Goal: Information Seeking & Learning: Find specific fact

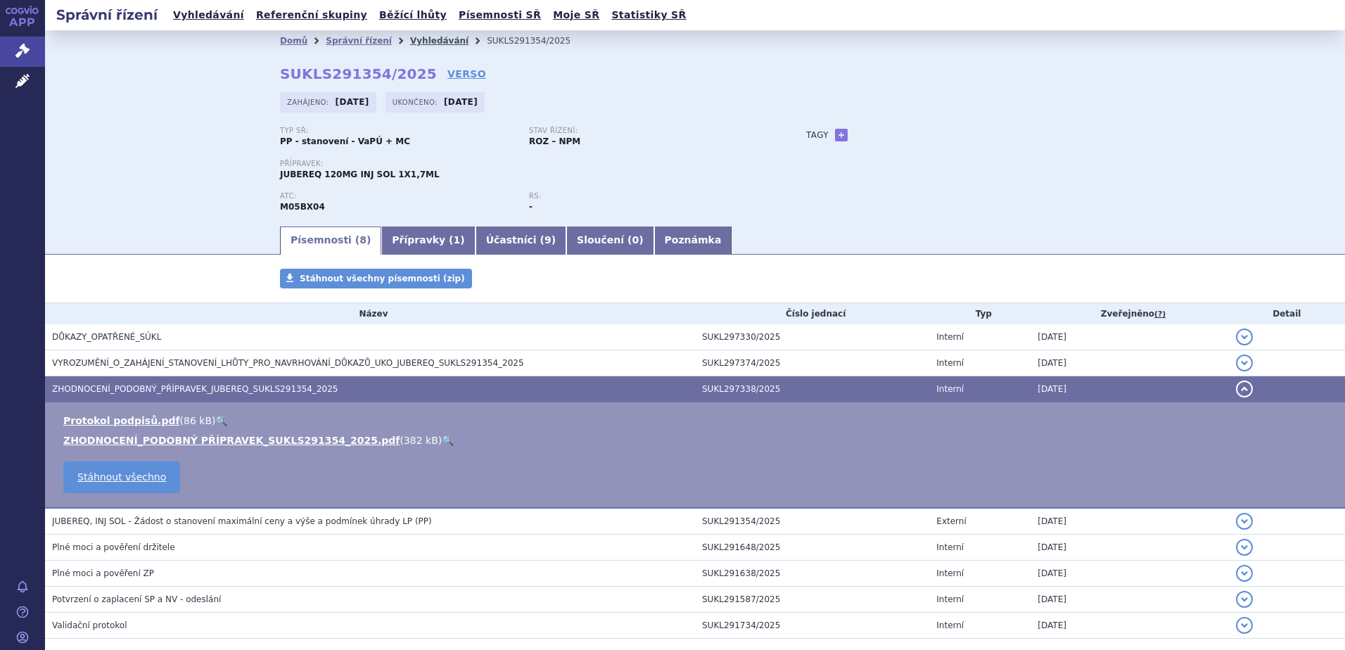
click at [410, 36] on link "Vyhledávání" at bounding box center [439, 41] width 58 height 10
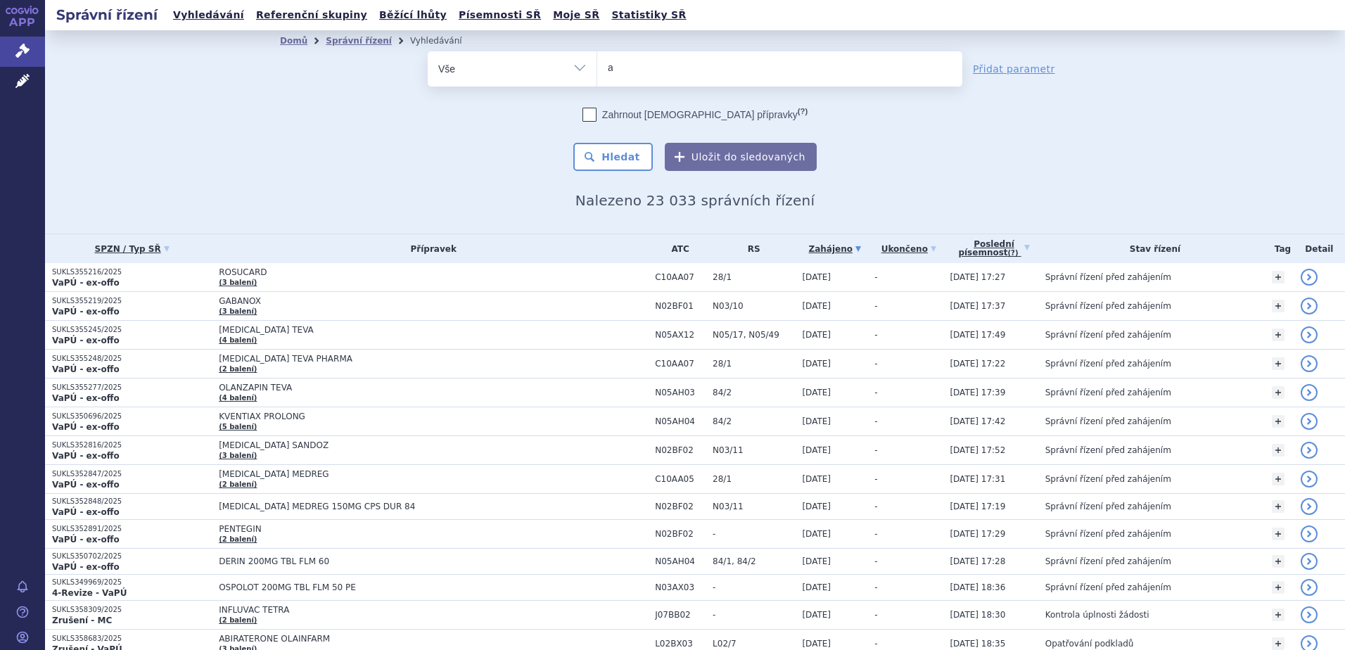
type input "af"
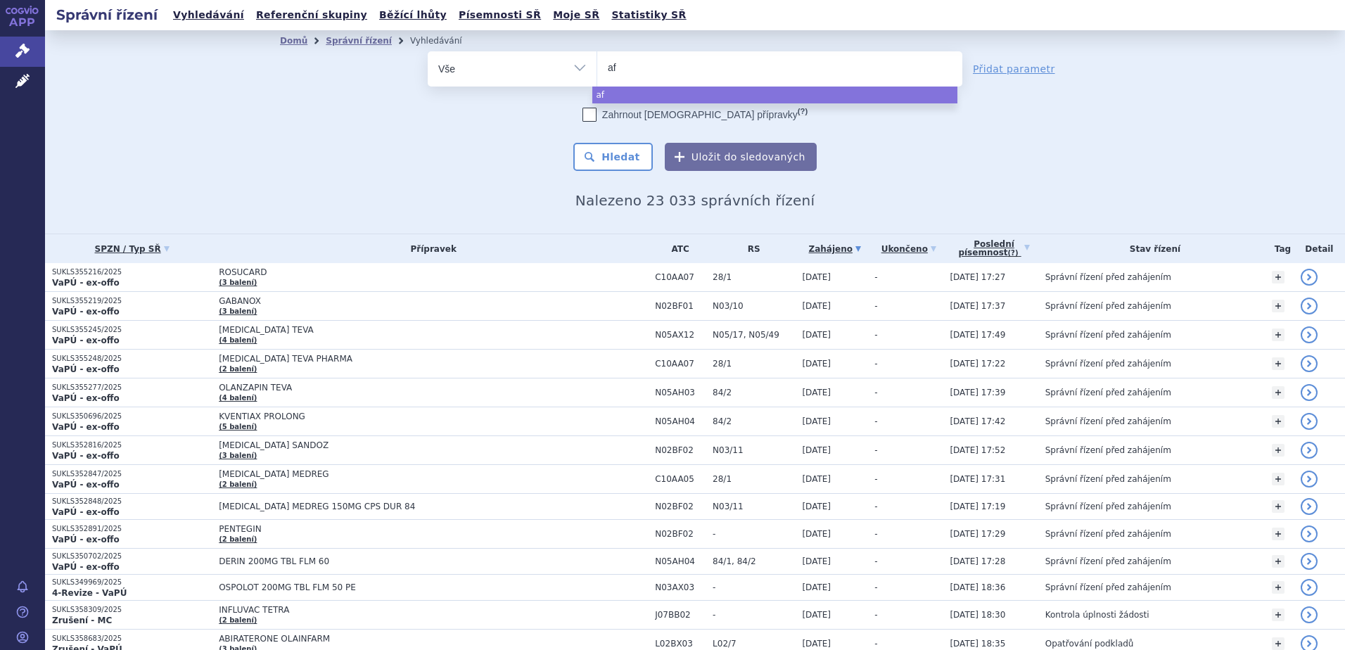
type input "afl"
type input "afli"
type input "aflib"
type input "afliber"
type input "afliberc"
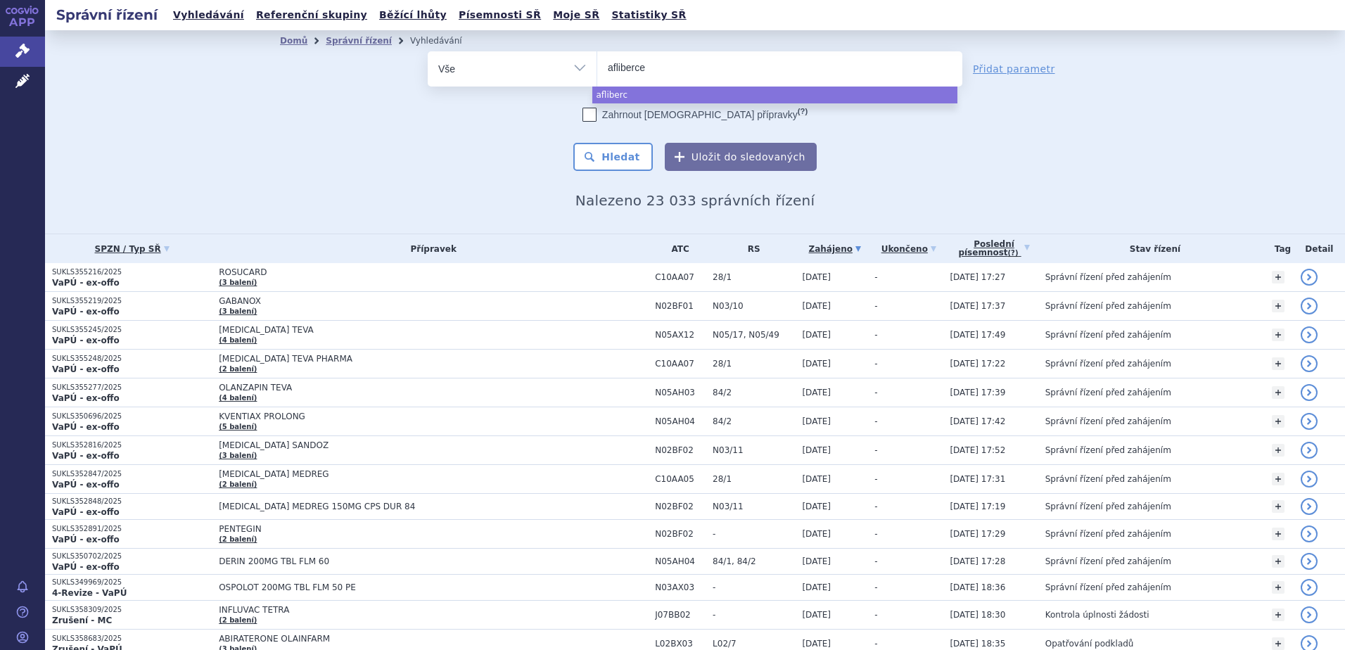
type input "aflibercep"
type input "aflibercept"
select select "aflibercept"
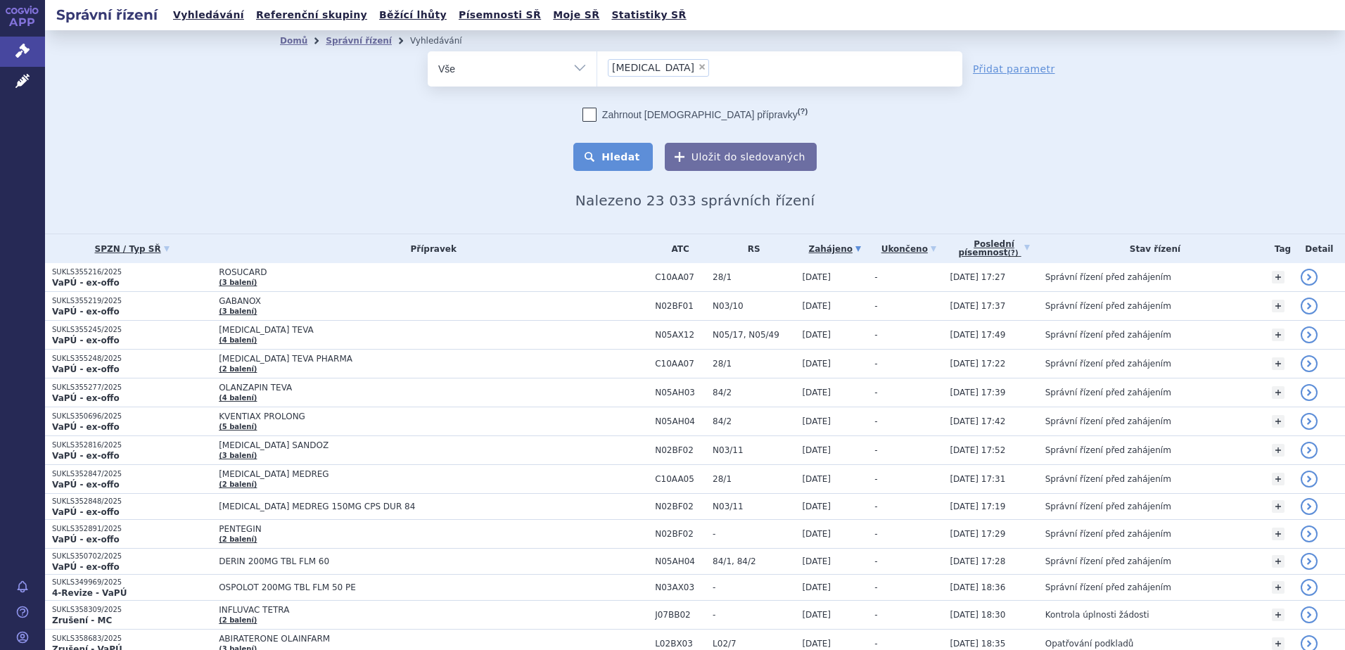
click at [607, 147] on button "Hledat" at bounding box center [613, 157] width 80 height 28
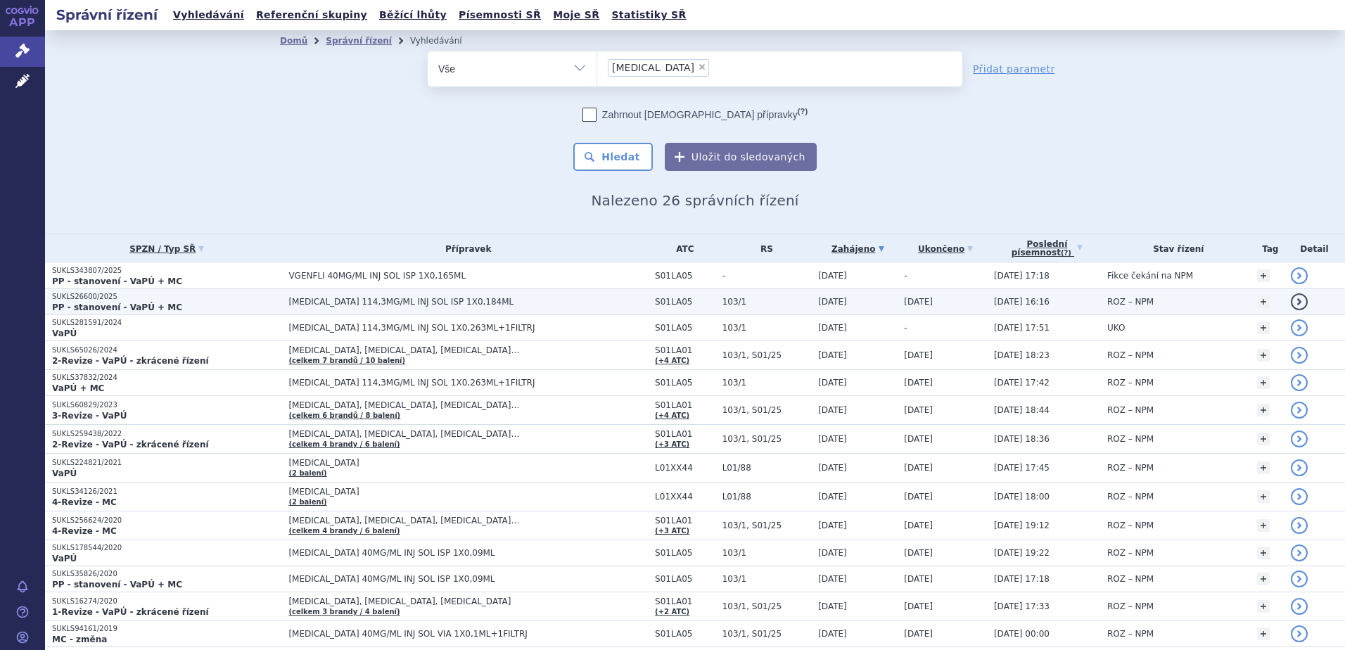
click at [300, 305] on span "EYLEA 114,3MG/ML INJ SOL ISP 1X0,184ML" at bounding box center [465, 302] width 352 height 10
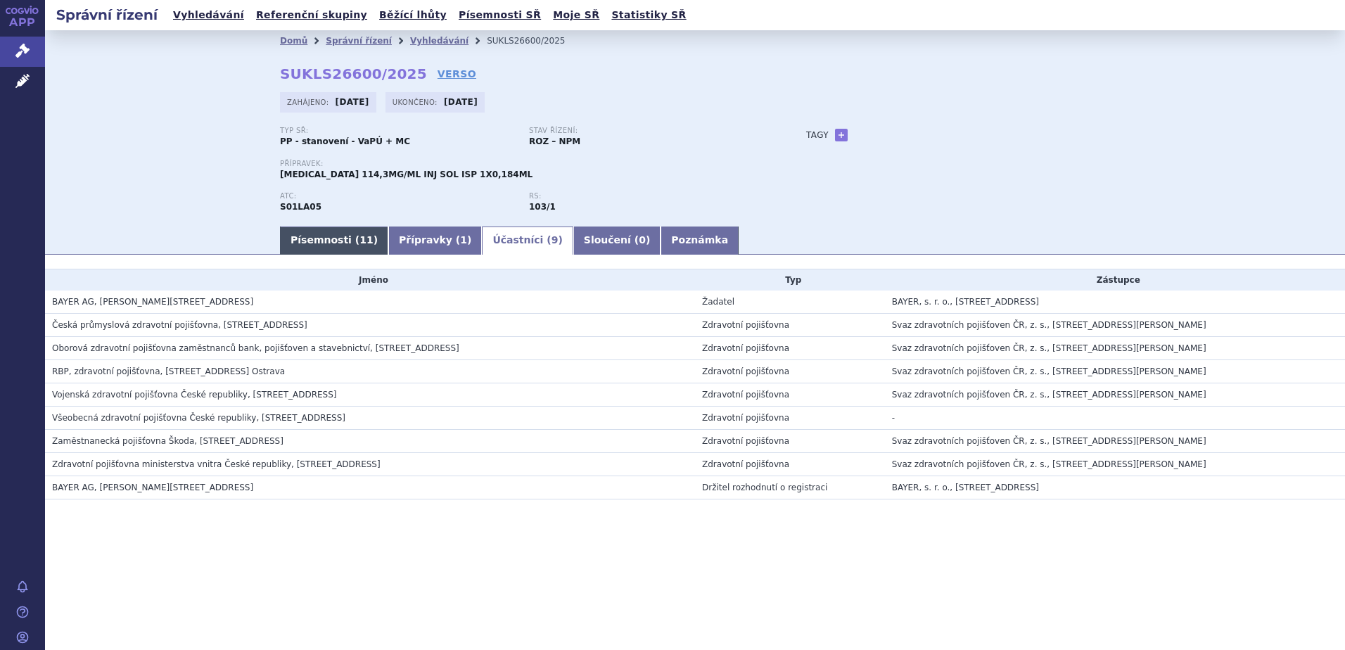
click at [329, 246] on link "Písemnosti ( 11 )" at bounding box center [334, 241] width 108 height 28
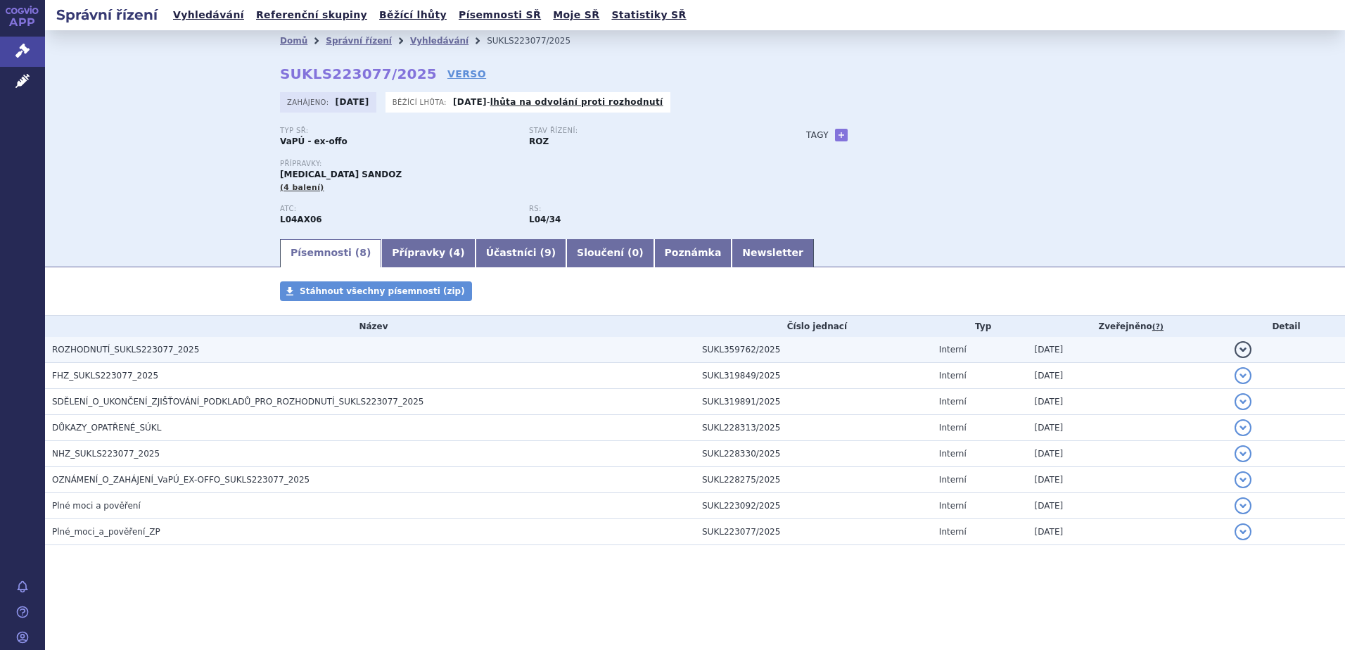
click at [95, 343] on h3 "ROZHODNUTÍ_SUKLS223077_2025" at bounding box center [373, 350] width 643 height 14
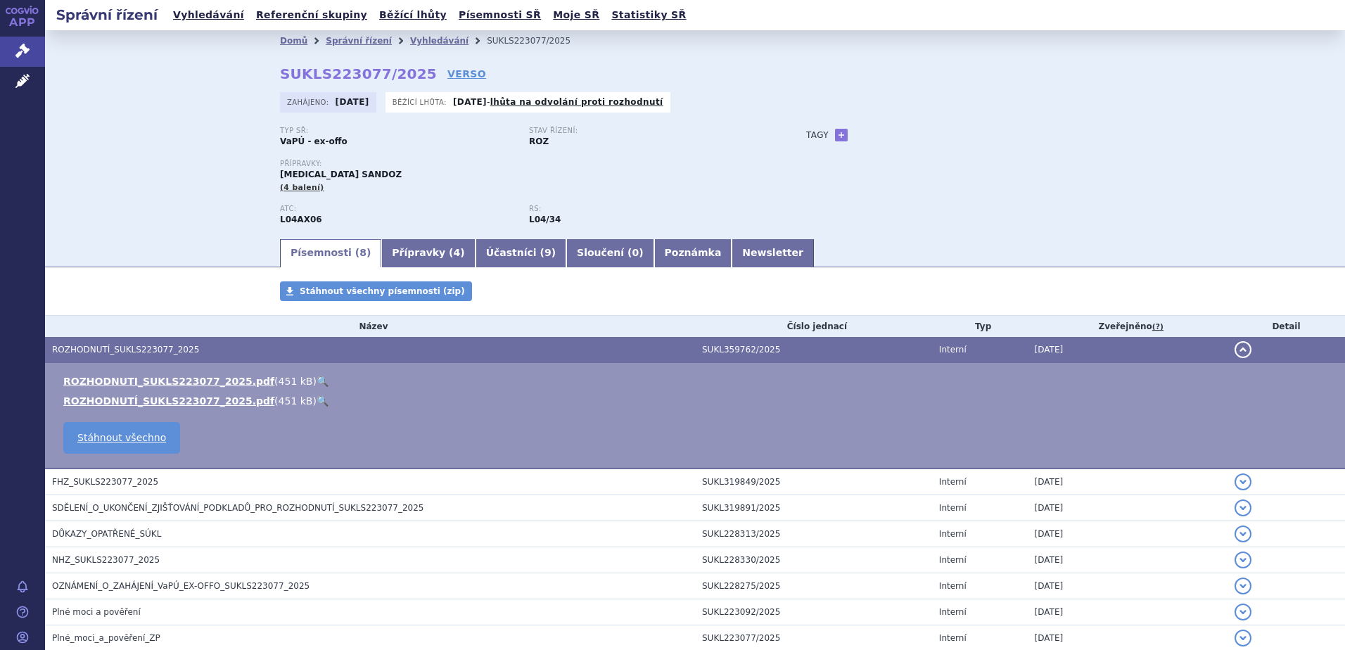
click at [317, 384] on link "🔍" at bounding box center [323, 381] width 12 height 11
drag, startPoint x: 311, startPoint y: 219, endPoint x: 275, endPoint y: 220, distance: 35.9
click at [280, 220] on div "ATC: L04AX06" at bounding box center [404, 215] width 249 height 21
copy strong "L04AX06"
click at [422, 45] on link "Vyhledávání" at bounding box center [439, 41] width 58 height 10
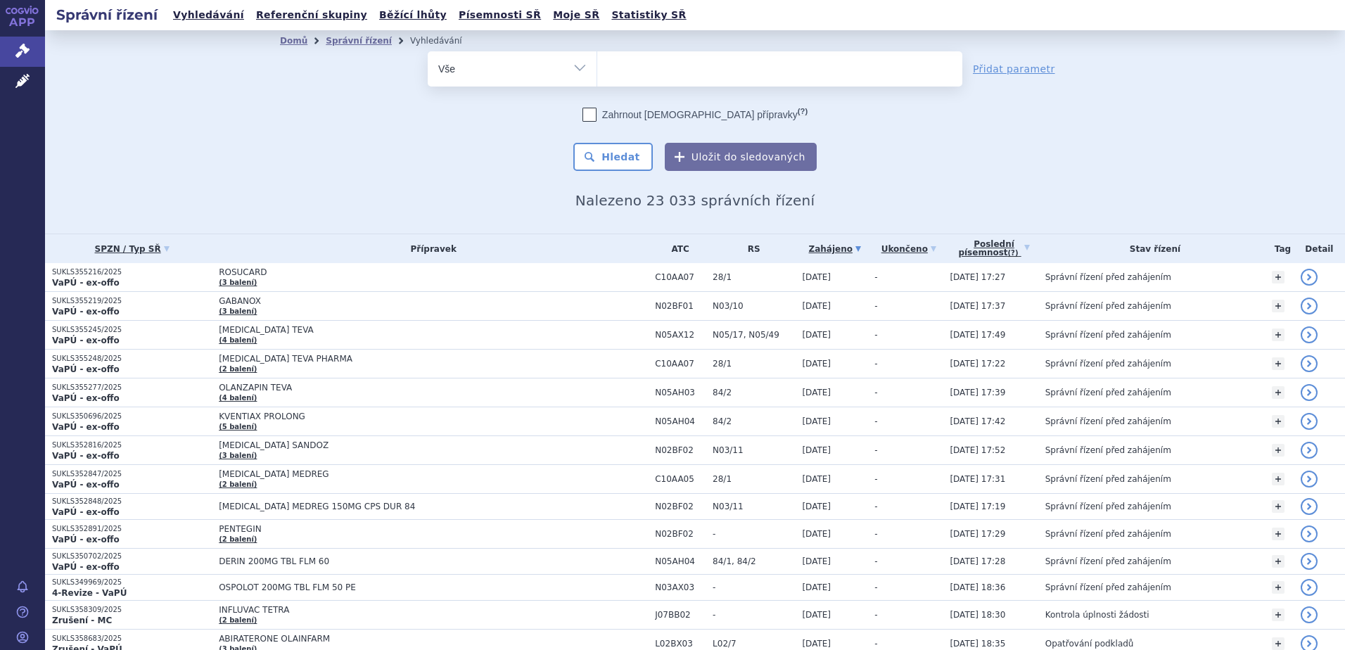
click at [636, 72] on ul at bounding box center [779, 66] width 365 height 30
click at [597, 72] on select at bounding box center [597, 68] width 1 height 35
paste input "L04AX06"
type input "L04AX06"
select select "L04AX06"
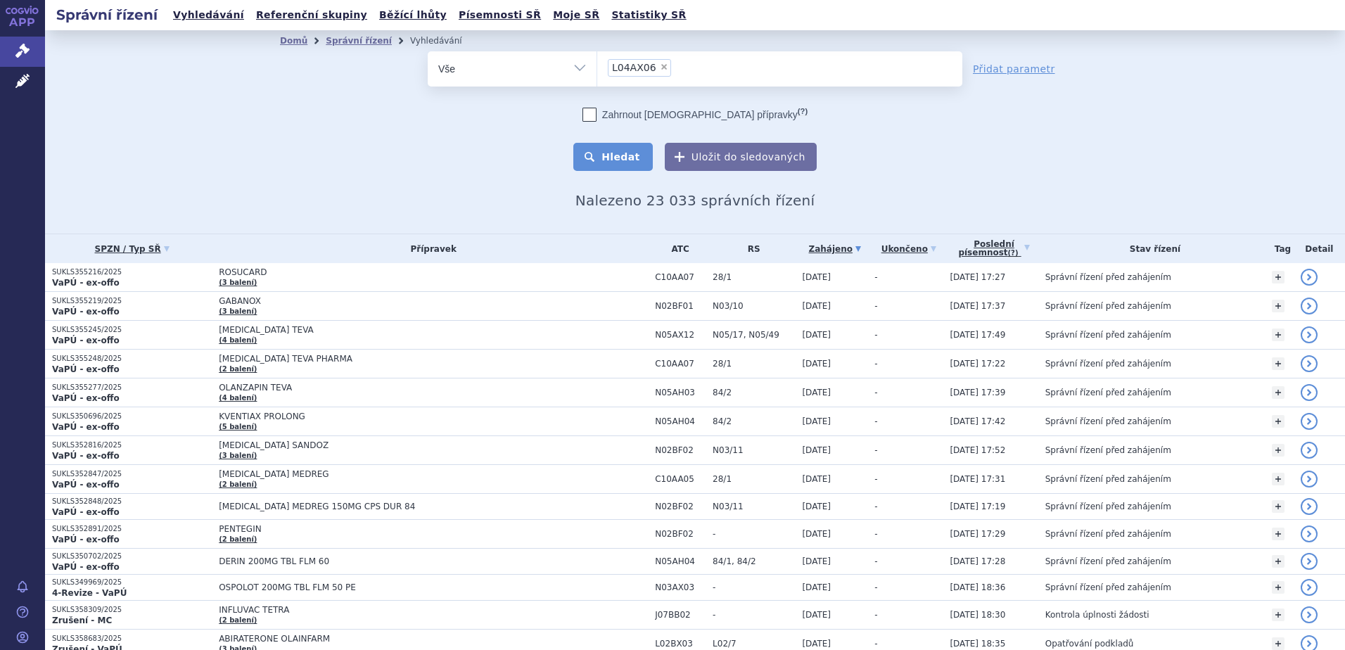
click at [624, 152] on button "Hledat" at bounding box center [613, 157] width 80 height 28
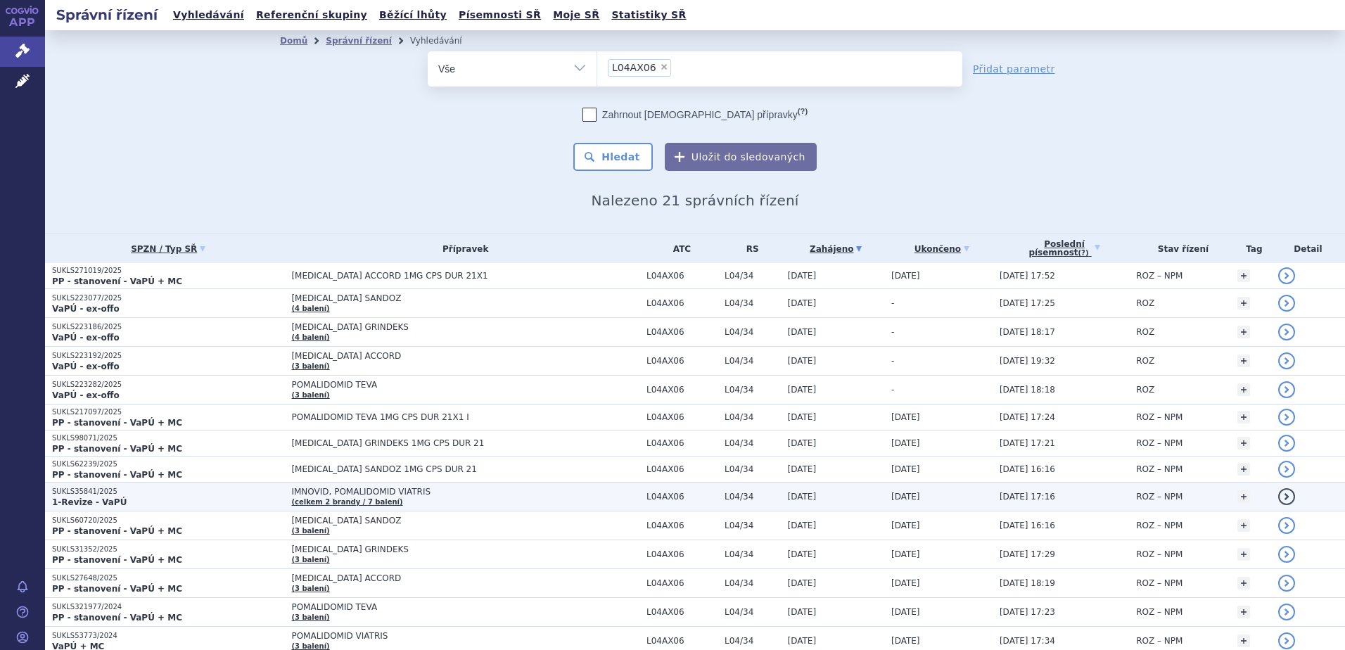
click at [82, 498] on strong "1-Revize - VaPÚ" at bounding box center [89, 503] width 75 height 10
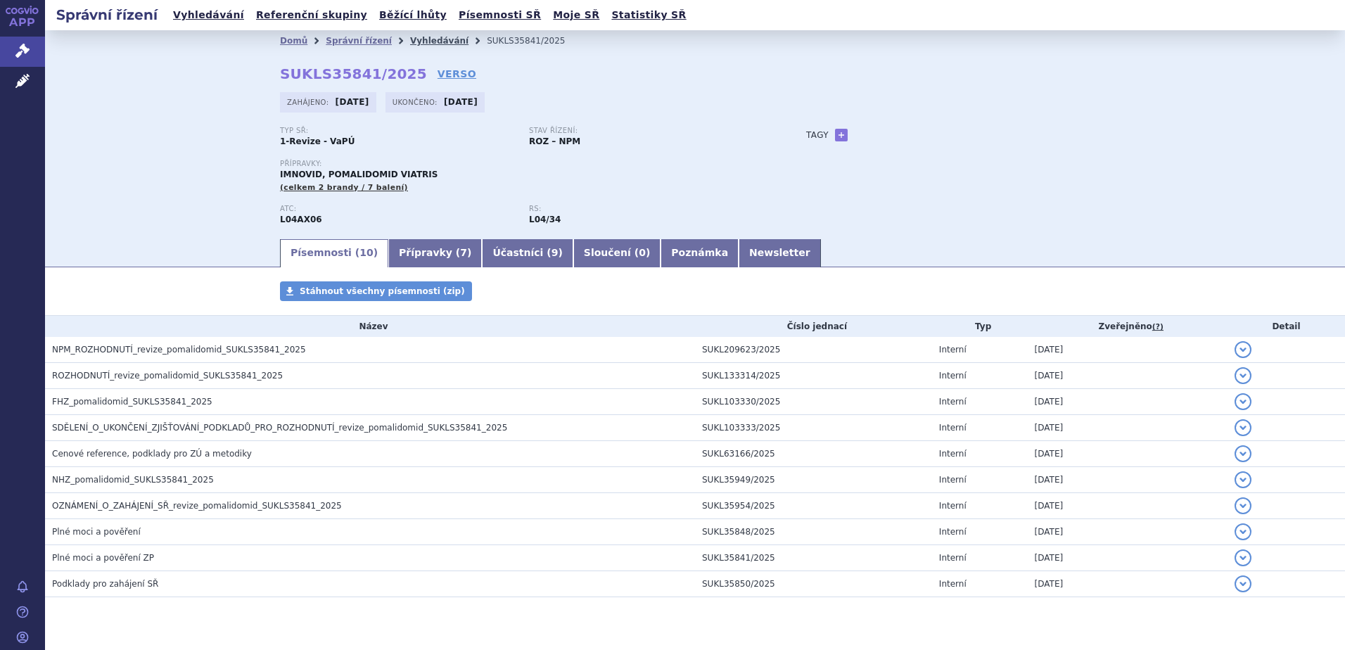
click at [415, 44] on link "Vyhledávání" at bounding box center [439, 41] width 58 height 10
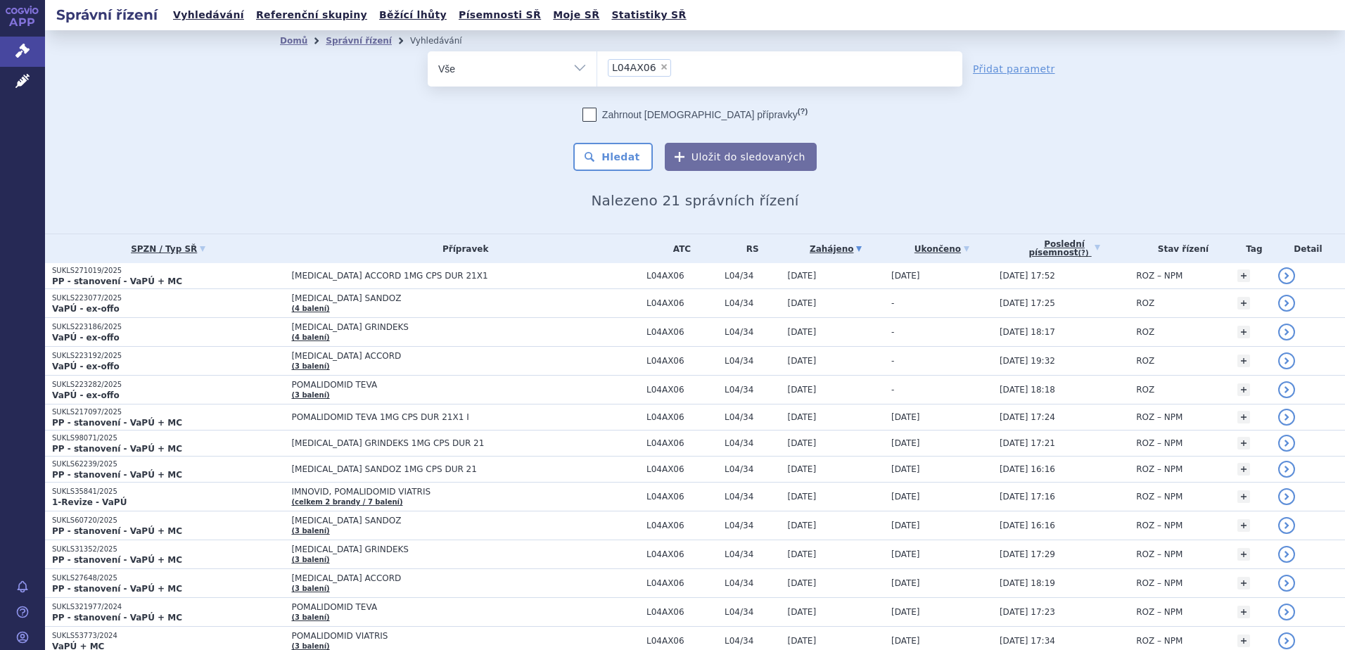
click at [660, 70] on span "×" at bounding box center [664, 67] width 8 height 8
click at [597, 70] on select "L04AX06" at bounding box center [597, 68] width 1 height 35
select select
paste input "SUKLS223077/2025"
type input "SUKLS223077/2025"
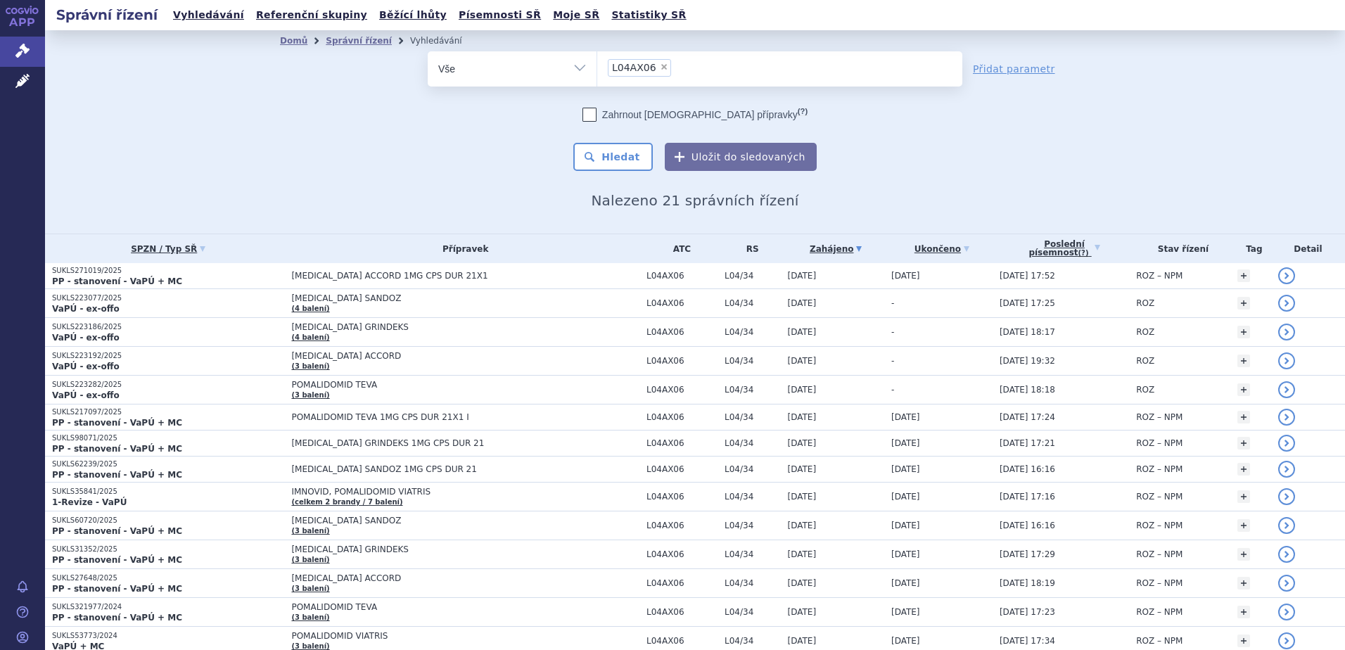
select select "SUKLS223077/2025"
click at [620, 152] on button "Hledat" at bounding box center [613, 157] width 80 height 28
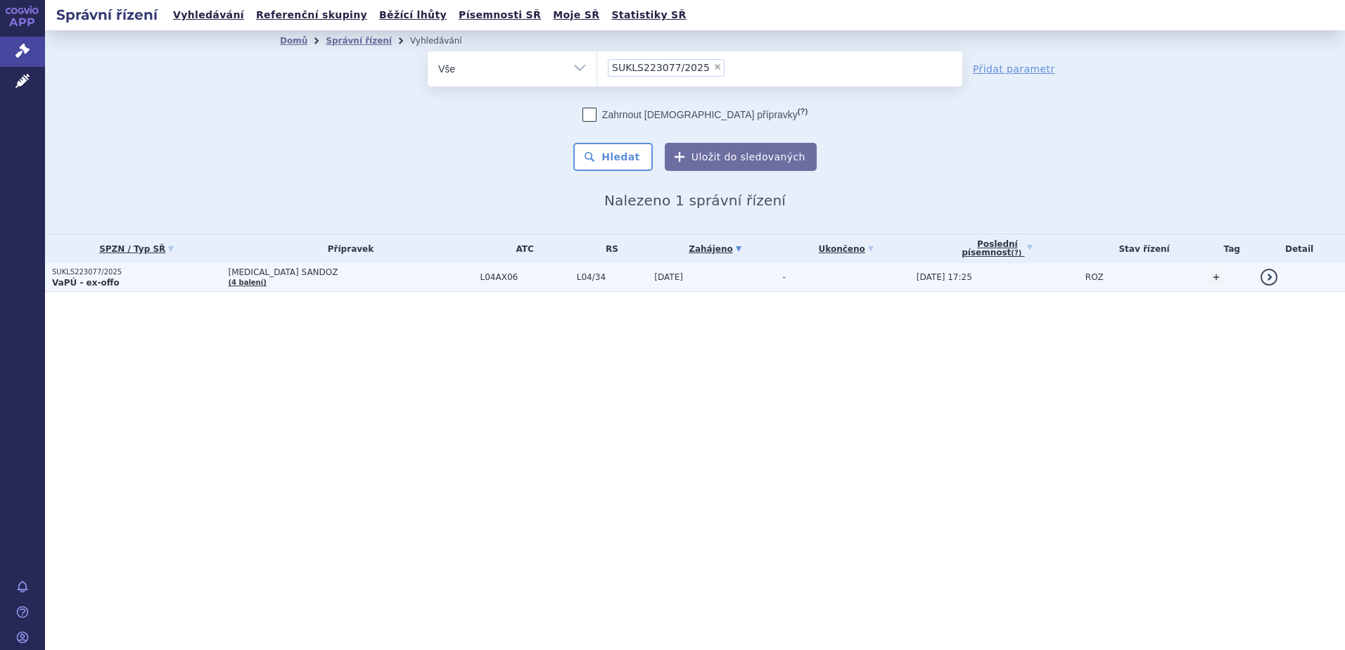
click at [327, 282] on td "[MEDICAL_DATA] SANDOZ (4 balení)" at bounding box center [347, 277] width 252 height 29
